Goal: Information Seeking & Learning: Find specific fact

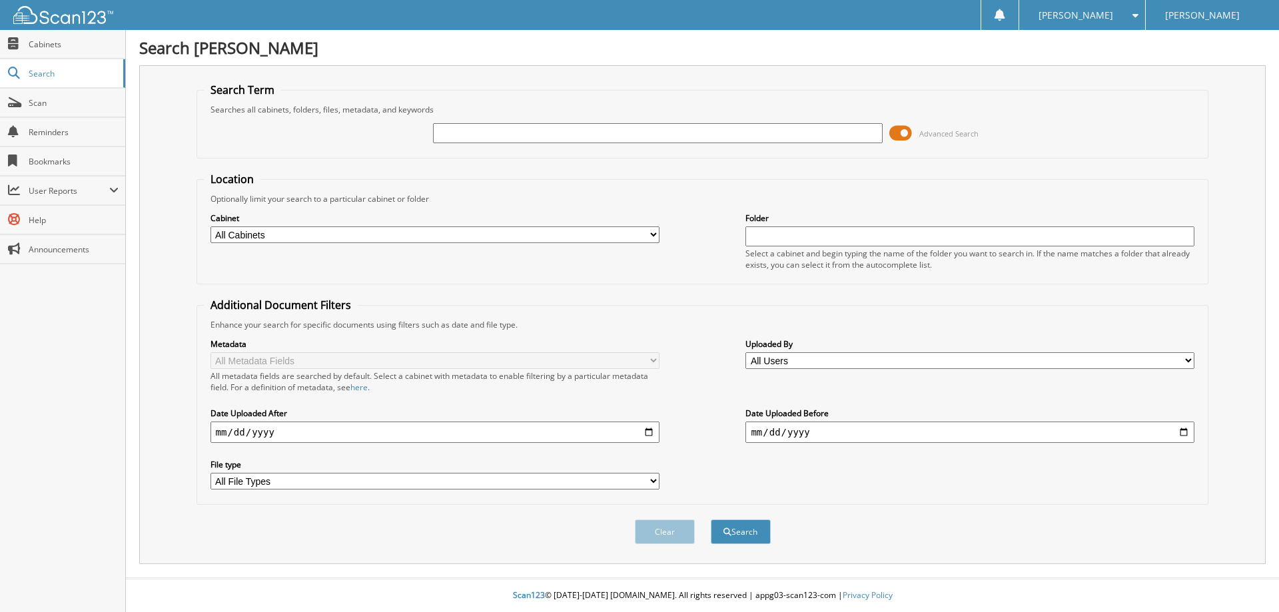
click at [557, 138] on input "text" at bounding box center [657, 133] width 449 height 20
type input "p"
type input "[PERSON_NAME]"
click at [711, 519] on button "Search" at bounding box center [741, 531] width 60 height 25
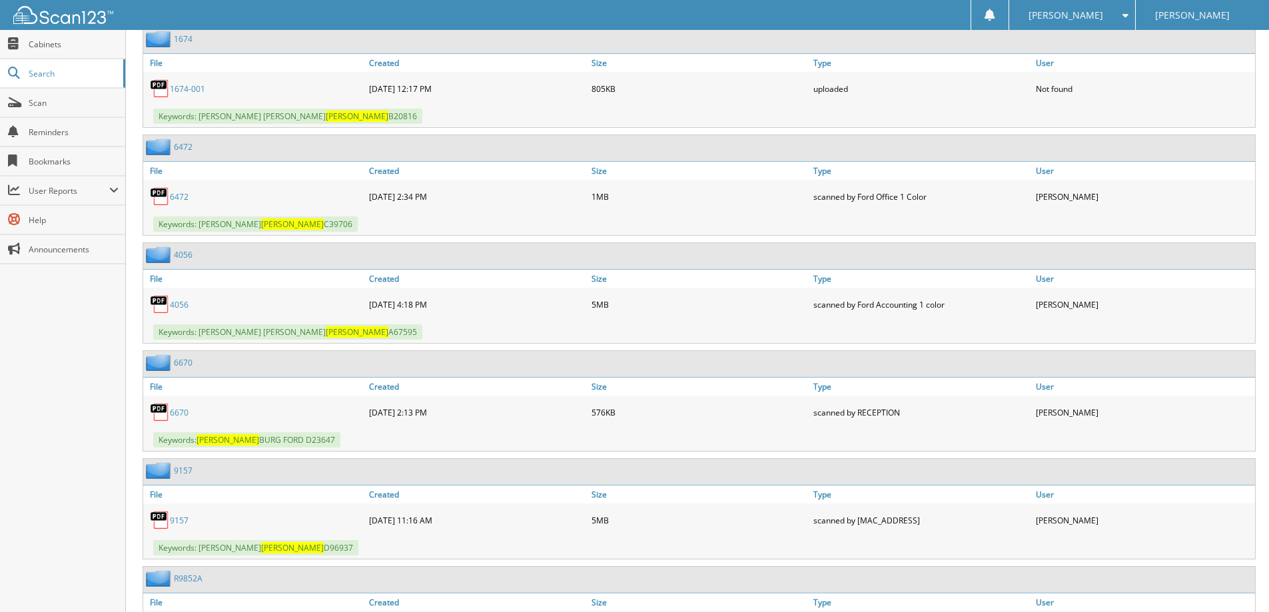
scroll to position [932, 0]
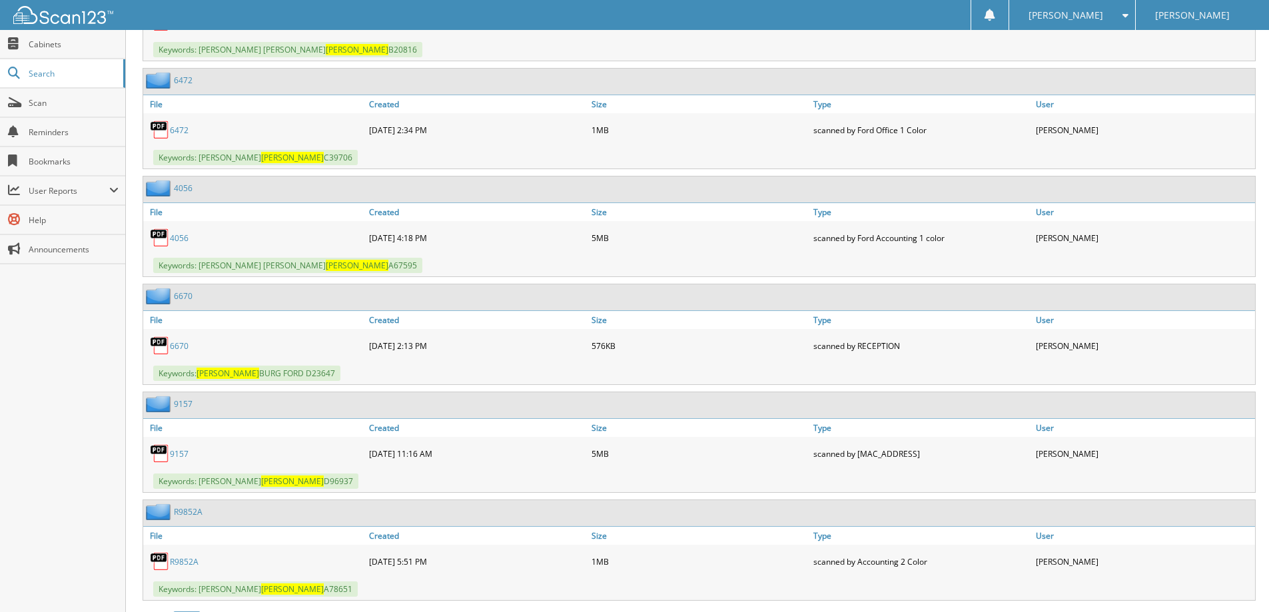
click at [173, 451] on link "9157" at bounding box center [179, 453] width 19 height 11
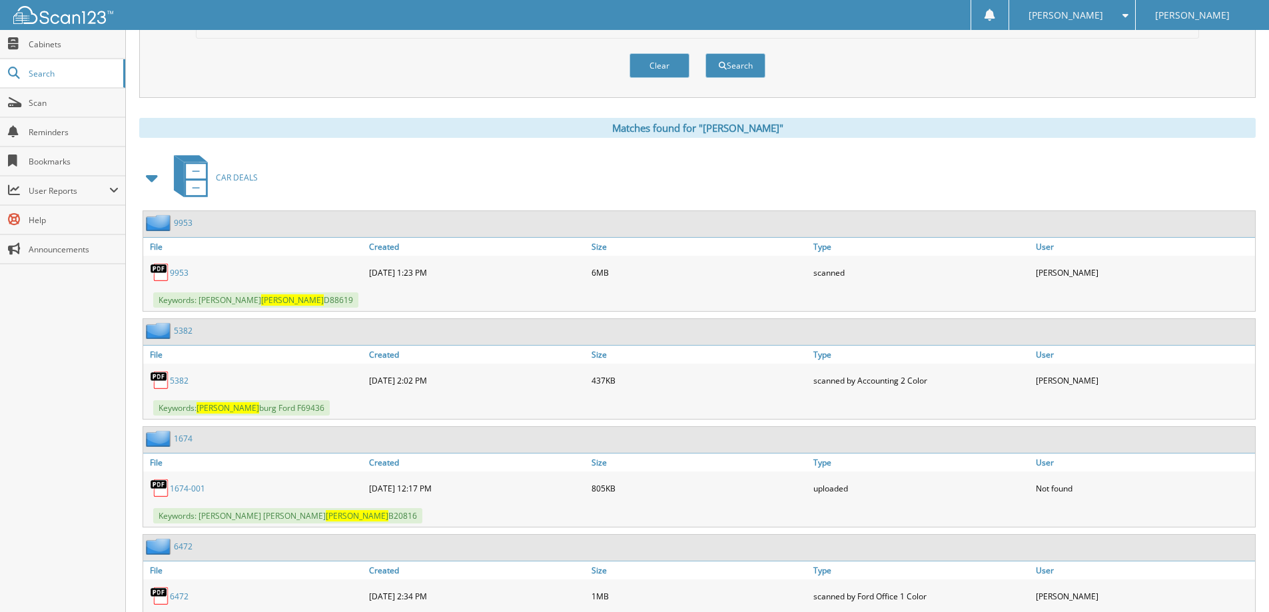
scroll to position [133, 0]
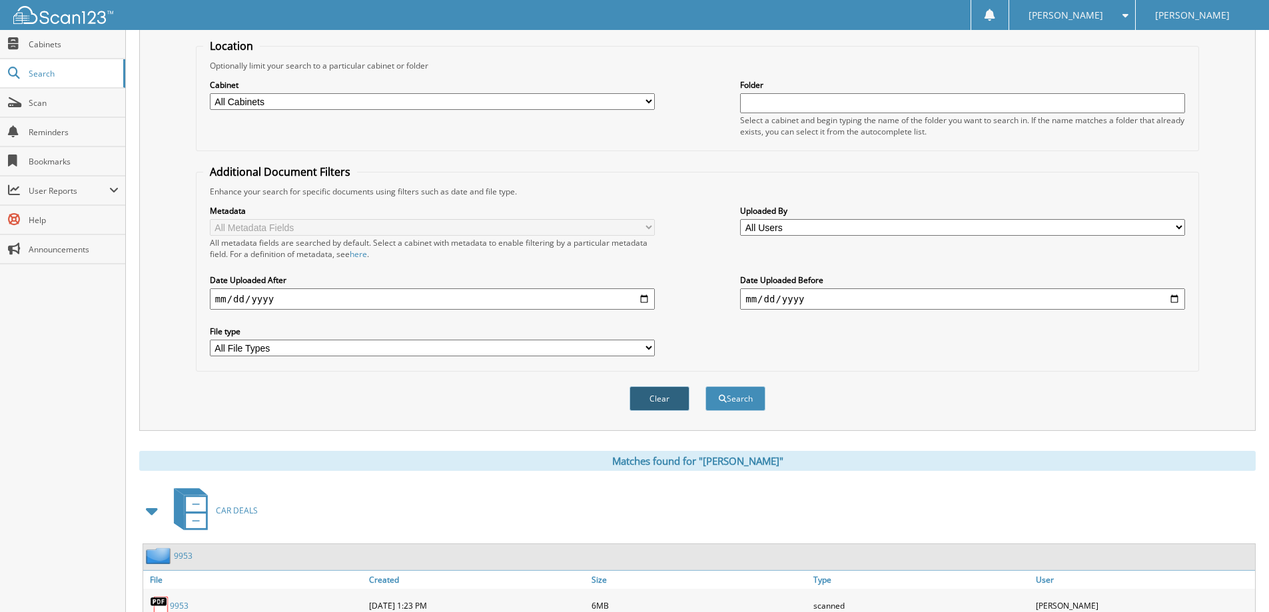
click at [679, 394] on button "Clear" at bounding box center [659, 398] width 60 height 25
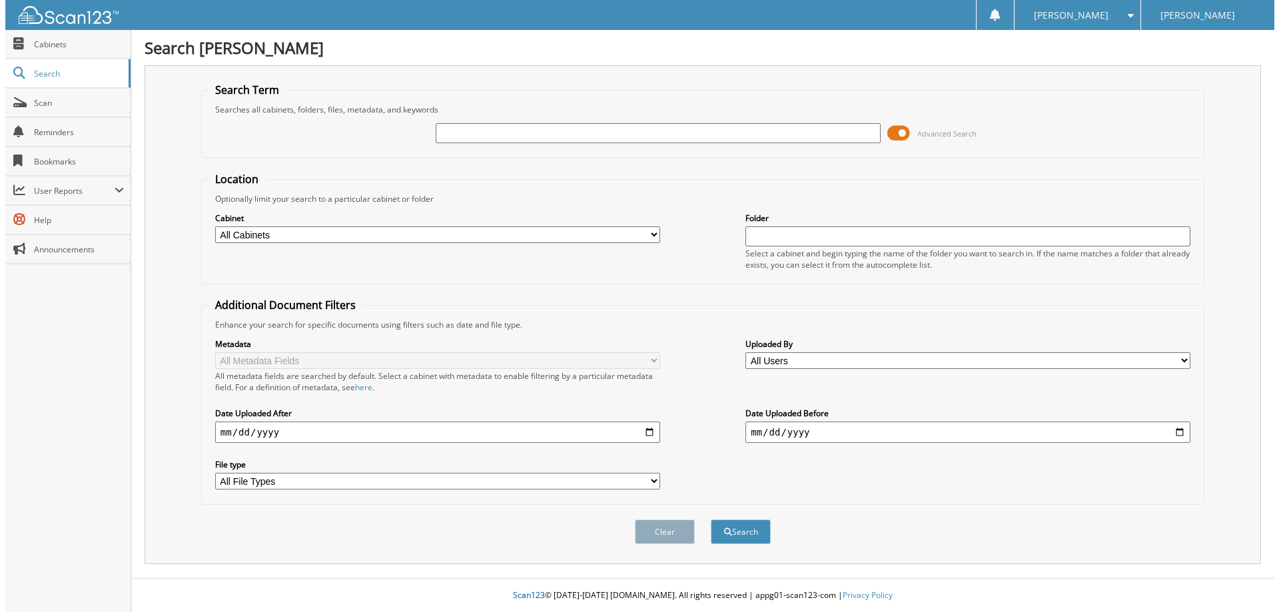
scroll to position [0, 0]
click at [578, 133] on input "text" at bounding box center [657, 133] width 449 height 20
type input "u0580a"
click at [711, 519] on button "Search" at bounding box center [741, 531] width 60 height 25
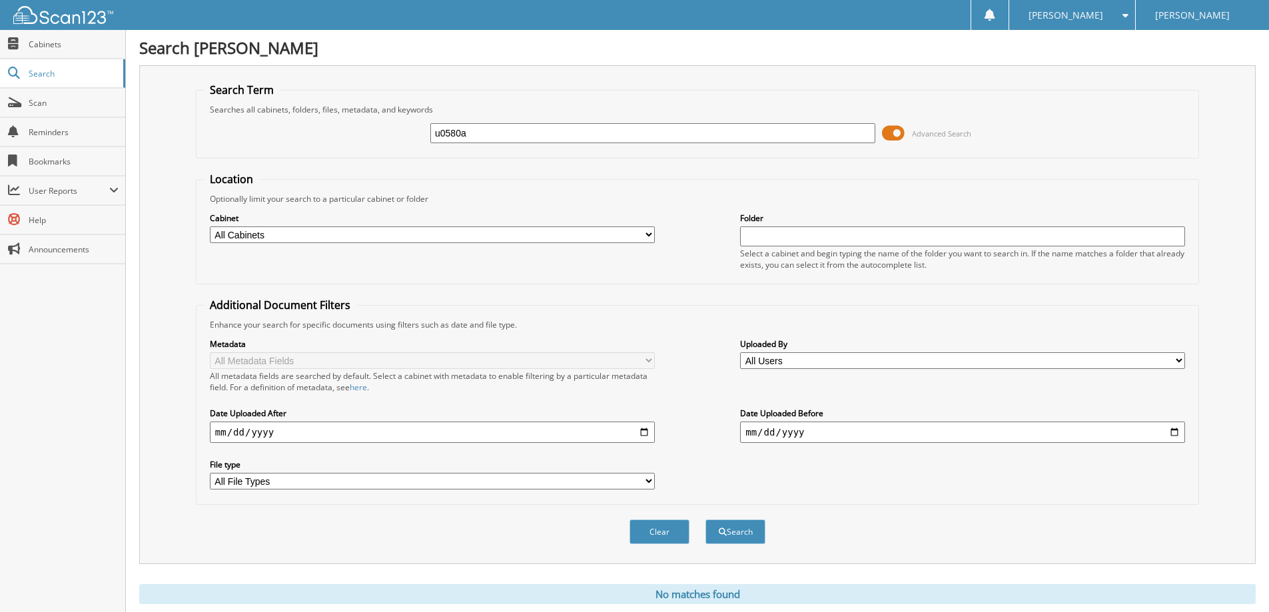
scroll to position [39, 0]
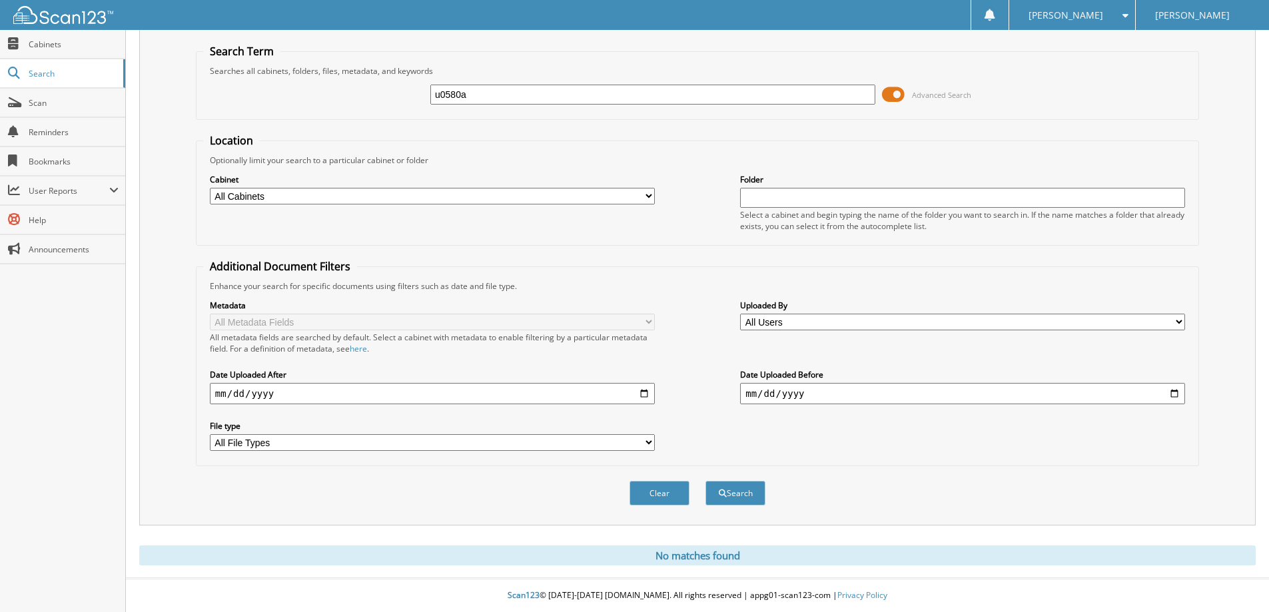
drag, startPoint x: 536, startPoint y: 96, endPoint x: 366, endPoint y: 73, distance: 172.1
click at [366, 73] on fieldset "Search Term Searches all cabinets, folders, files, metadata, and keywords u0580…" at bounding box center [697, 82] width 1003 height 76
type input "031471"
click at [705, 481] on button "Search" at bounding box center [735, 493] width 60 height 25
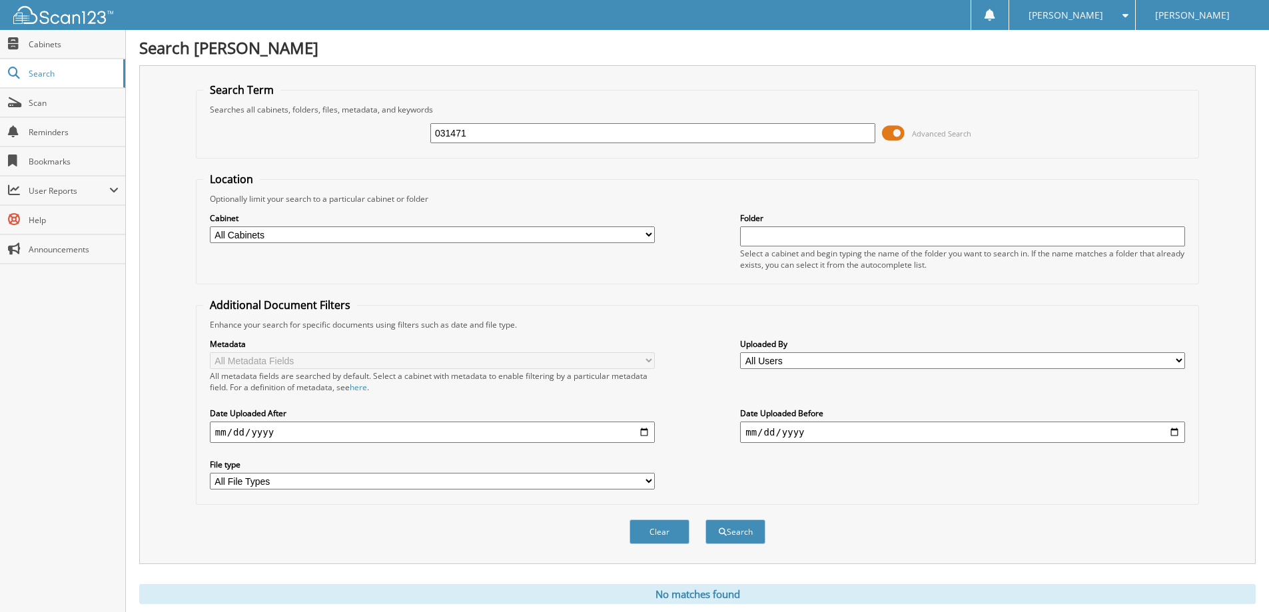
scroll to position [39, 0]
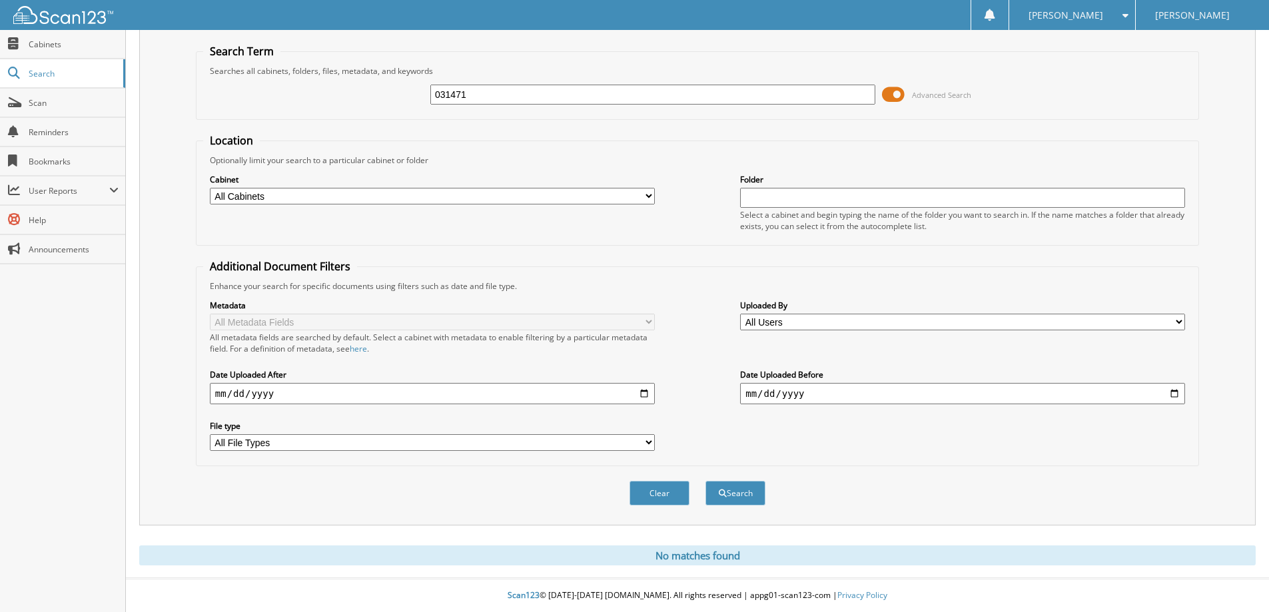
drag, startPoint x: 487, startPoint y: 83, endPoint x: 294, endPoint y: 99, distance: 193.1
click at [294, 99] on div "031471 Advanced Search" at bounding box center [697, 95] width 988 height 36
click at [544, 104] on div "031471" at bounding box center [652, 94] width 445 height 23
drag, startPoint x: 523, startPoint y: 93, endPoint x: 343, endPoint y: 90, distance: 179.8
click at [361, 93] on div "031471 Advanced Search" at bounding box center [697, 95] width 988 height 36
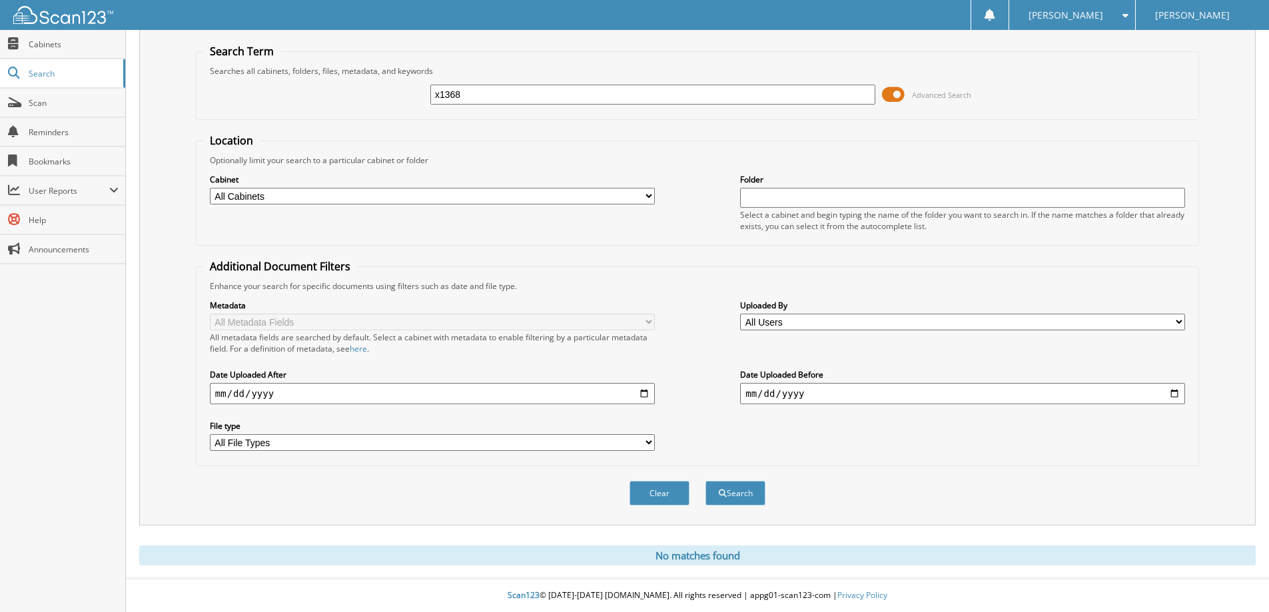
type input "x1368"
click at [705, 481] on button "Search" at bounding box center [735, 493] width 60 height 25
